Goal: Transaction & Acquisition: Obtain resource

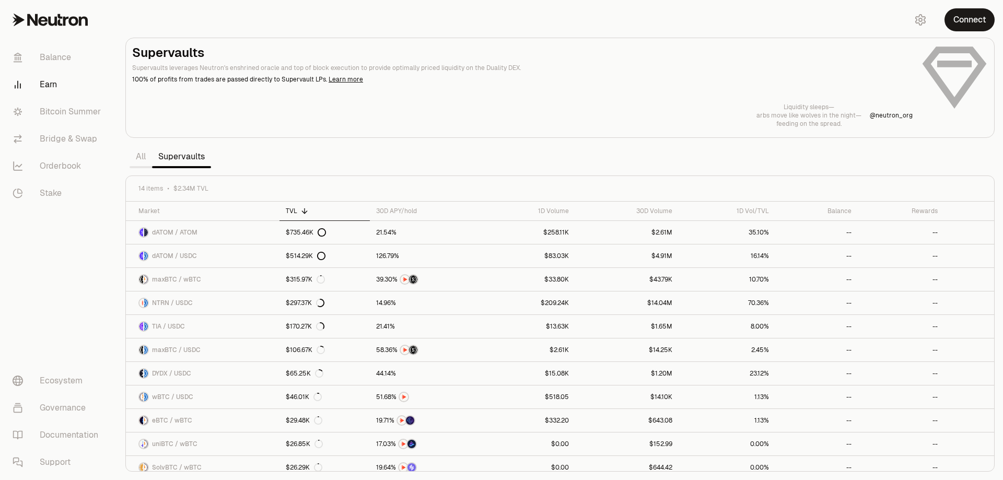
click at [683, 32] on section "Supervaults Supervaults leverages Neutron's enshrined oracle and top of block e…" at bounding box center [560, 240] width 886 height 480
click at [968, 17] on button "Connect" at bounding box center [970, 19] width 50 height 23
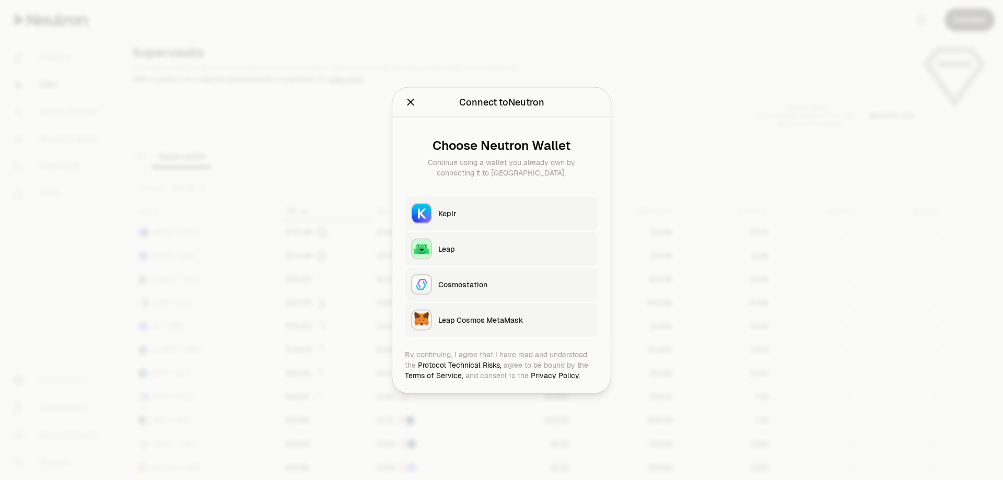
click at [445, 203] on button "Keplr" at bounding box center [501, 212] width 193 height 33
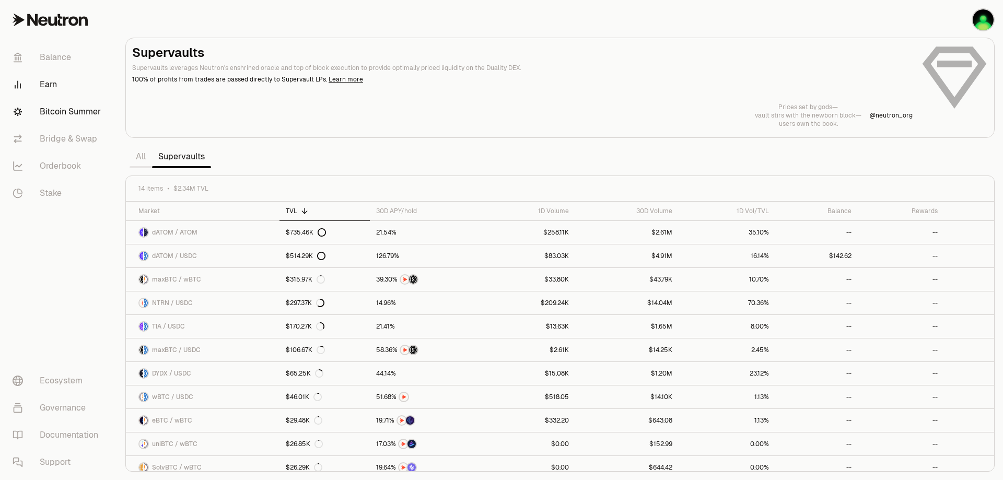
click at [57, 107] on link "Bitcoin Summer" at bounding box center [58, 111] width 109 height 27
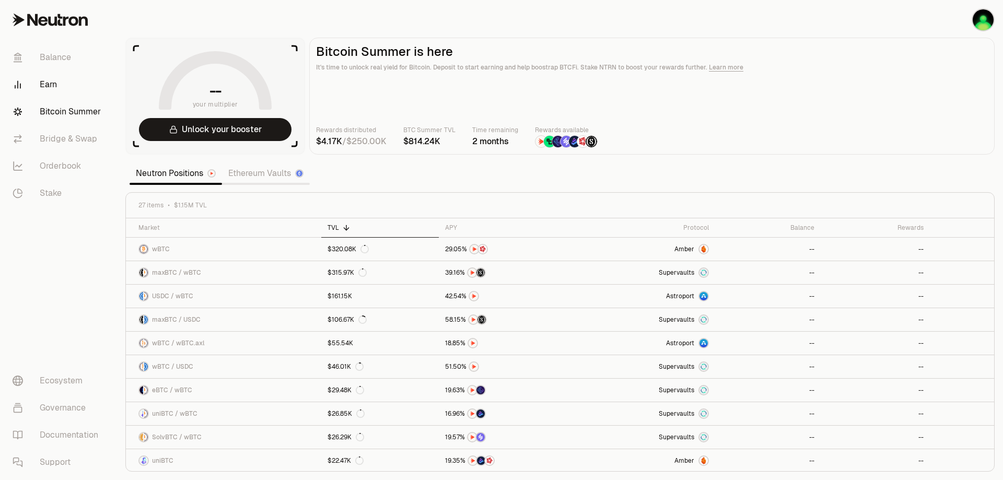
click at [58, 83] on link "Earn" at bounding box center [58, 84] width 109 height 27
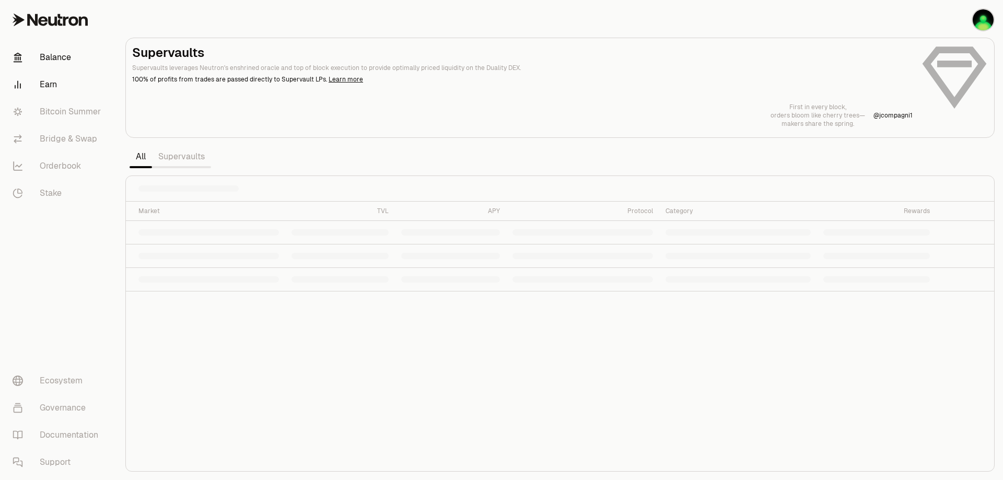
click at [59, 58] on link "Balance" at bounding box center [58, 57] width 109 height 27
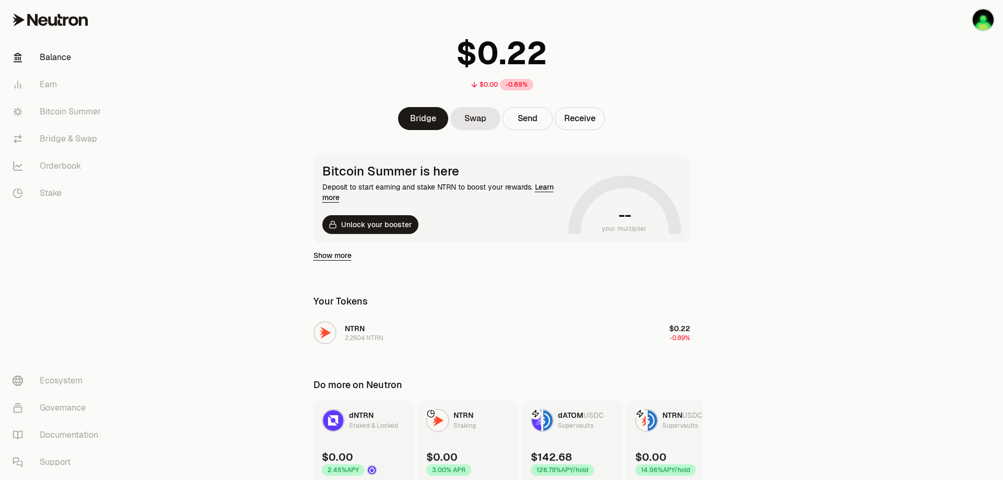
scroll to position [94, 0]
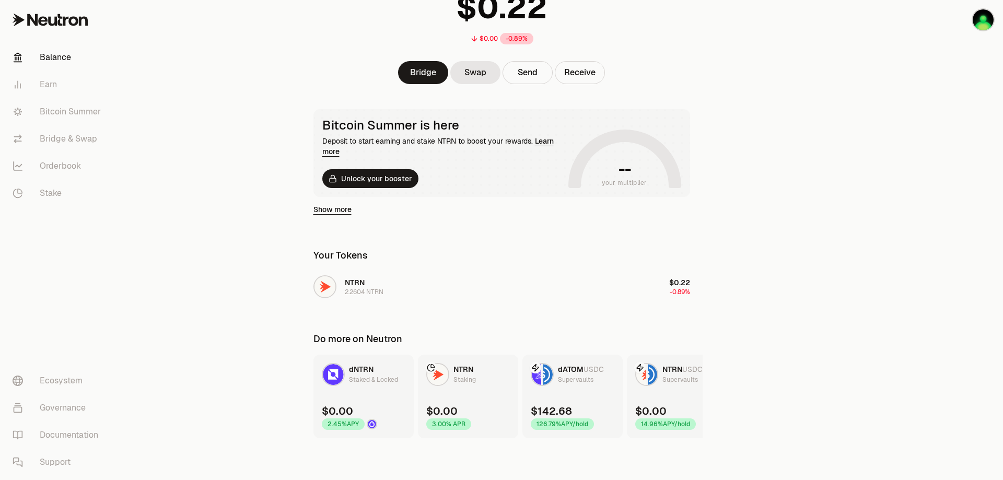
click at [48, 59] on link "Balance" at bounding box center [58, 57] width 109 height 27
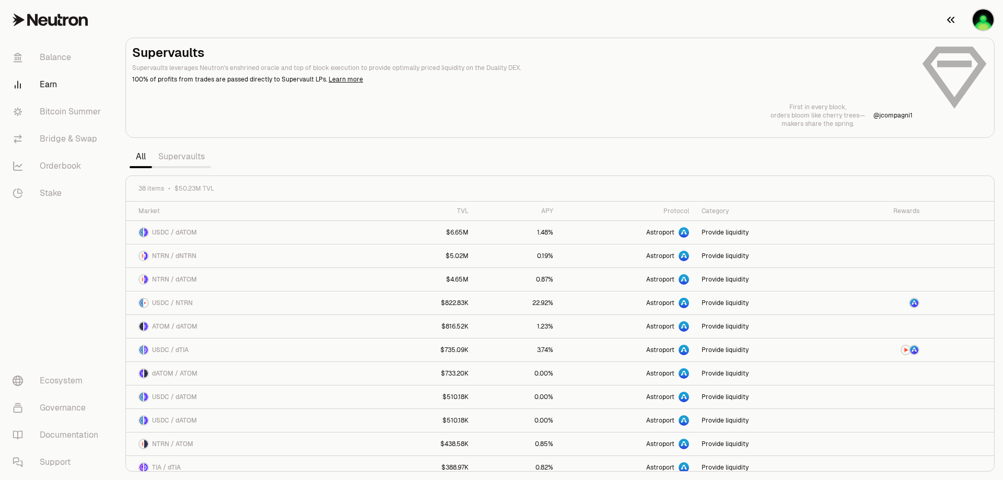
click at [983, 23] on img "button" at bounding box center [983, 19] width 21 height 21
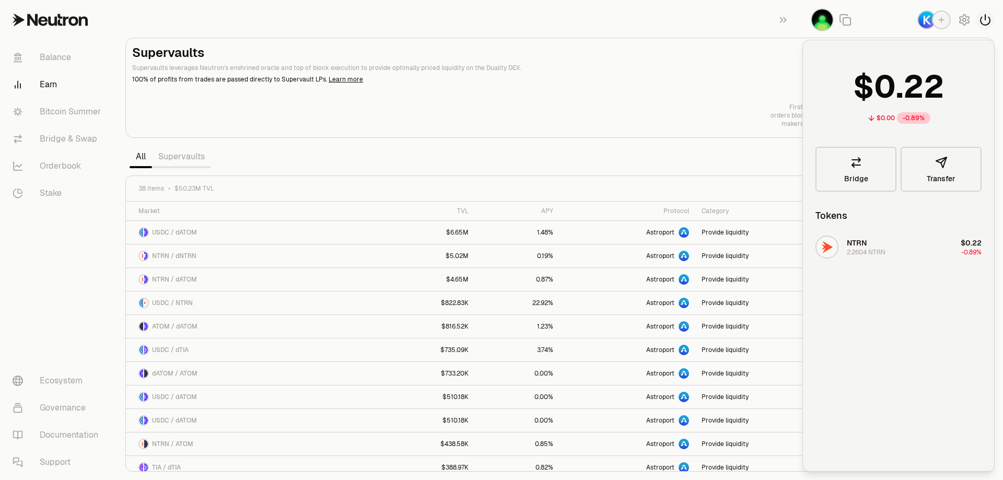
click at [984, 21] on icon "button" at bounding box center [985, 20] width 13 height 13
